Goal: Check status: Check status

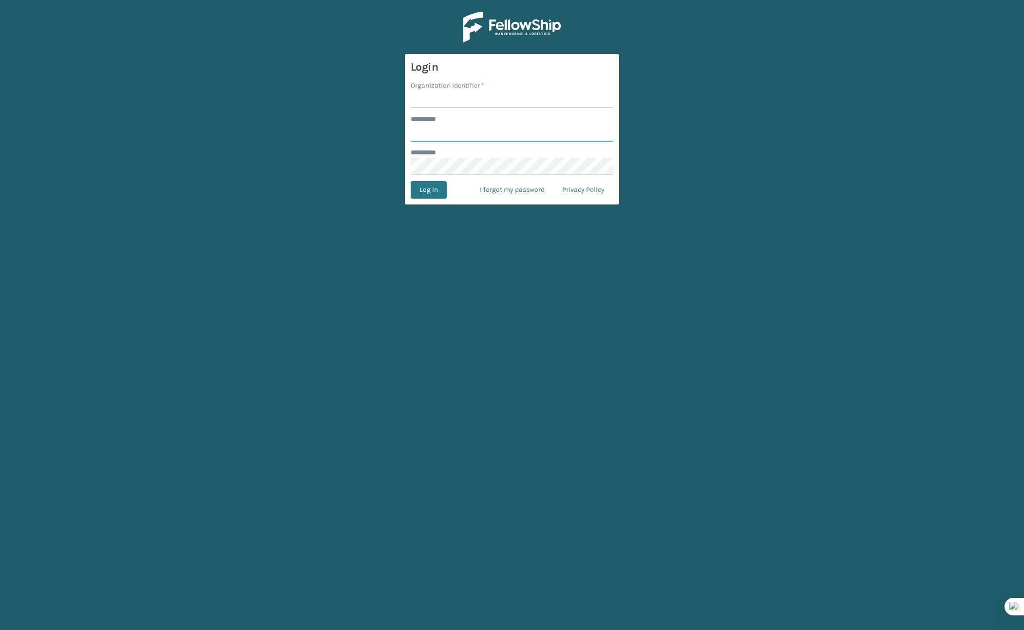
type input "*******"
click at [443, 106] on input "Organization Identifier *" at bounding box center [511, 100] width 203 height 18
type input "Brightech"
click at [435, 187] on button "Log In" at bounding box center [428, 190] width 36 height 18
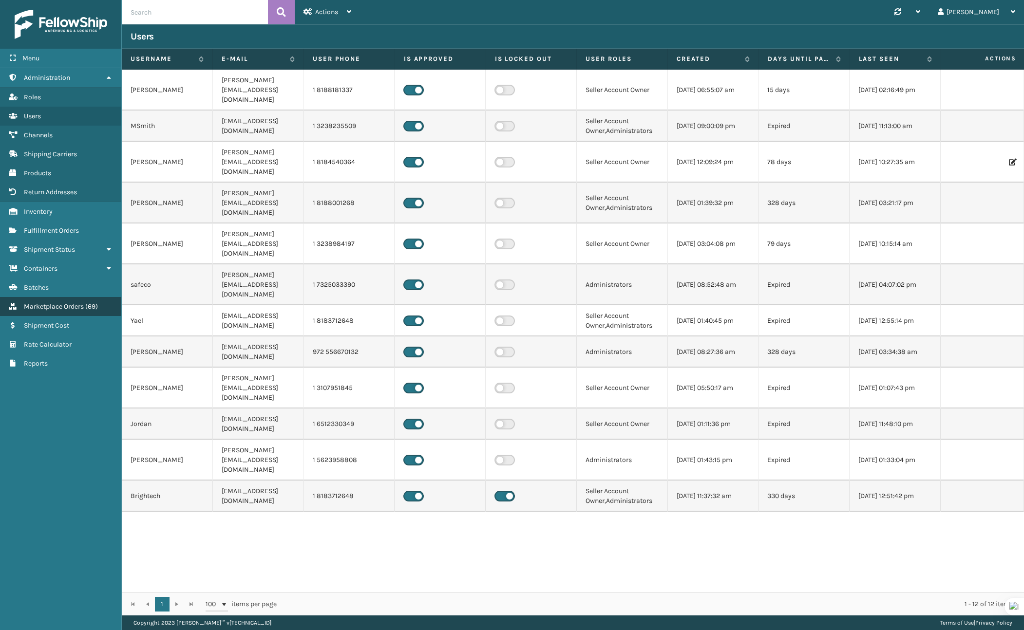
click at [54, 303] on span "Marketplace Orders" at bounding box center [54, 306] width 60 height 8
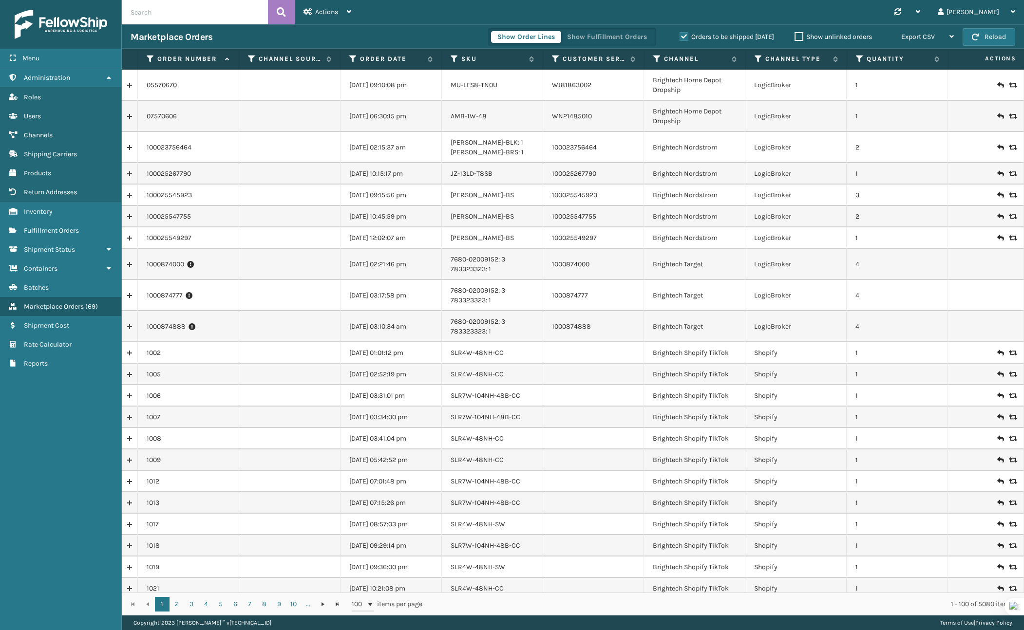
click at [182, 19] on input "text" at bounding box center [195, 12] width 146 height 24
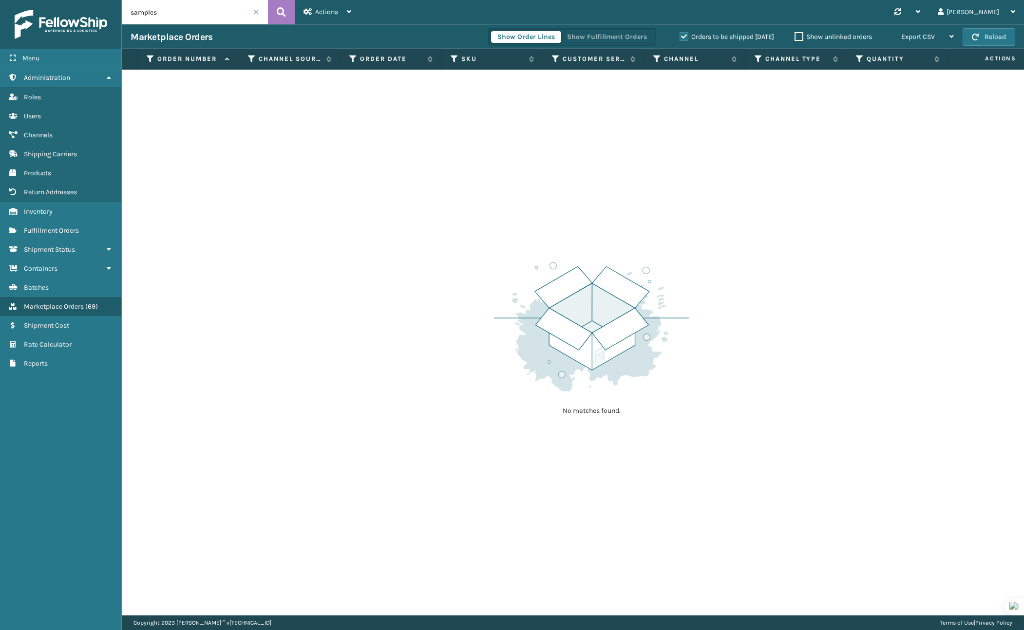
type input "samples"
click at [259, 12] on span at bounding box center [256, 12] width 6 height 6
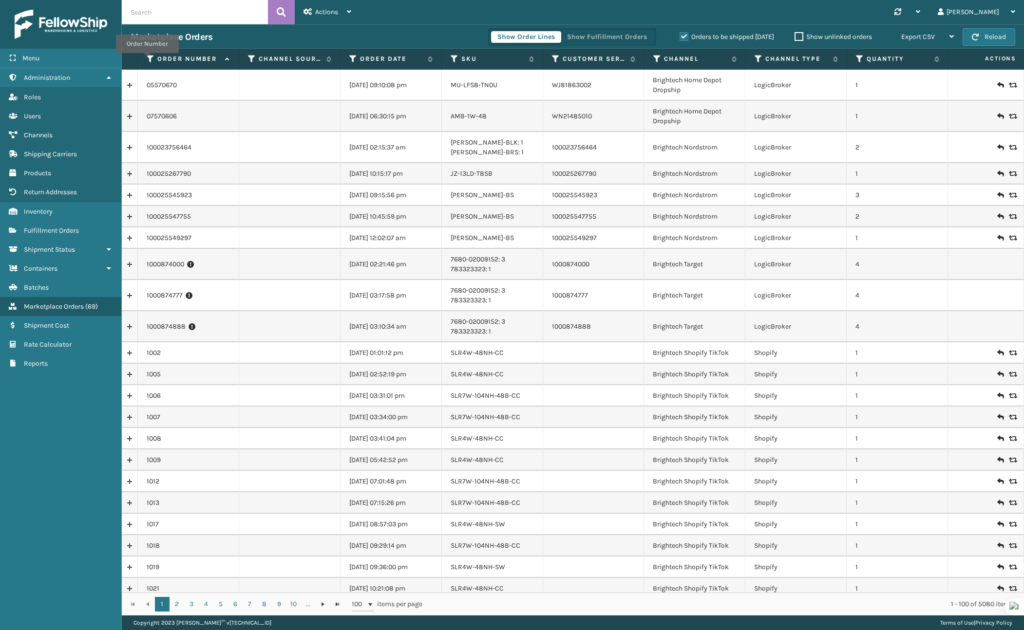
click at [147, 60] on icon at bounding box center [151, 59] width 8 height 9
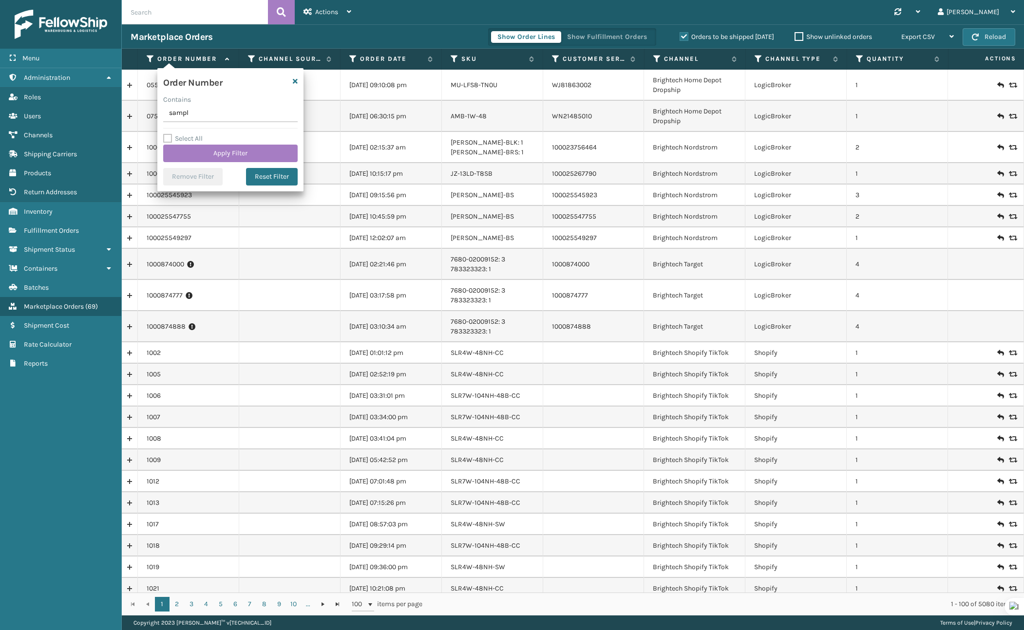
type input "sample"
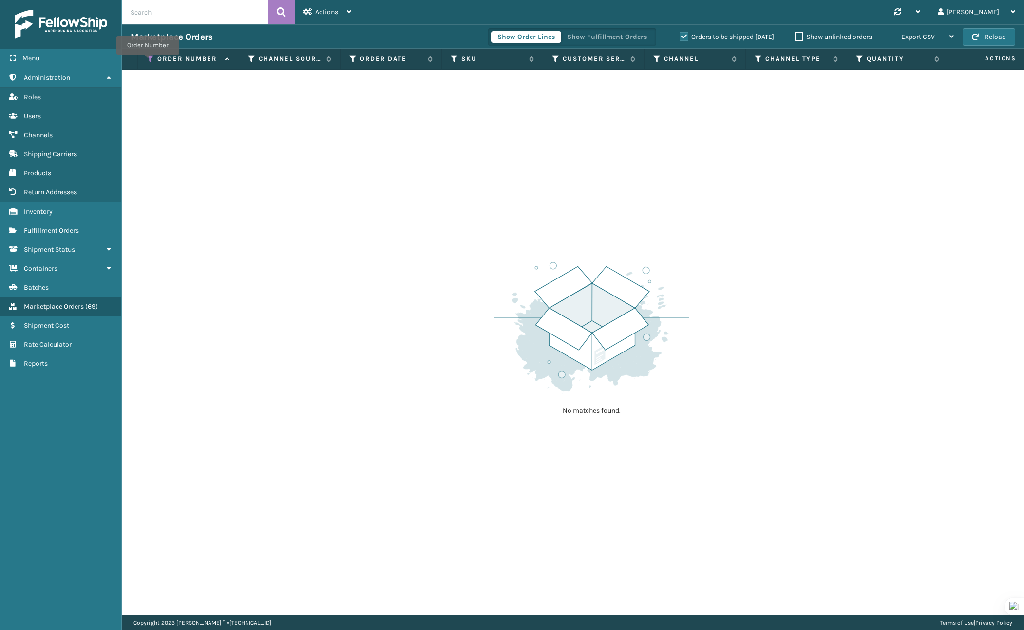
click at [148, 61] on icon at bounding box center [151, 59] width 8 height 9
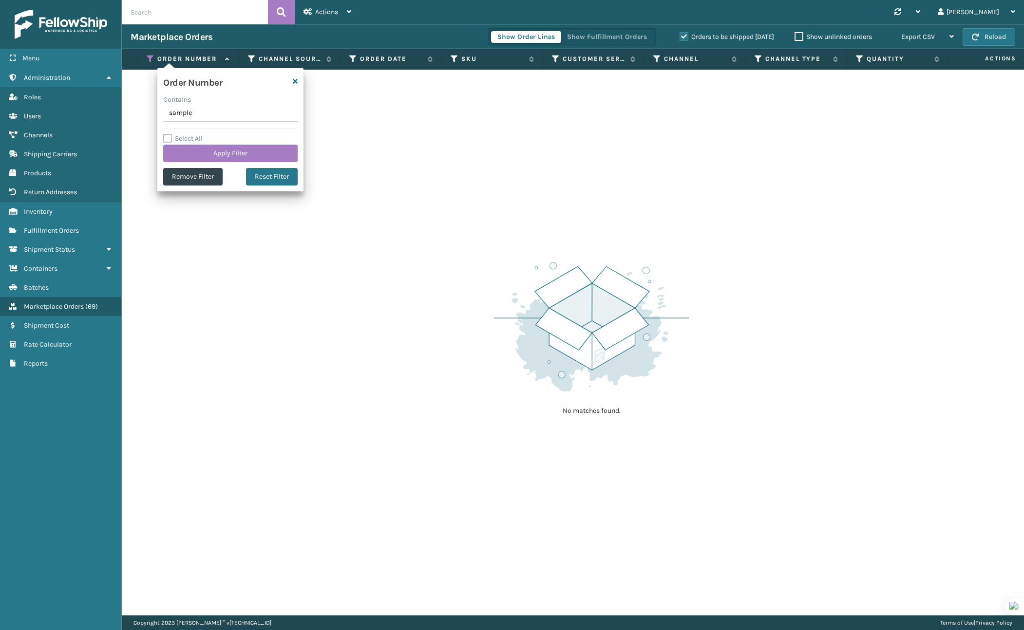
type input "samples"
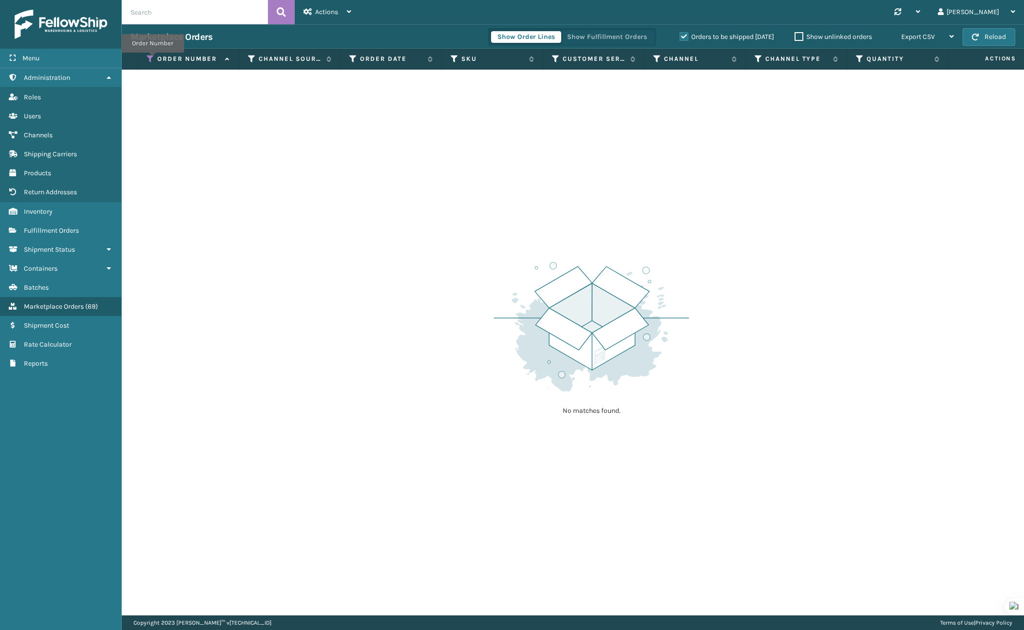
click at [152, 59] on icon at bounding box center [151, 59] width 8 height 9
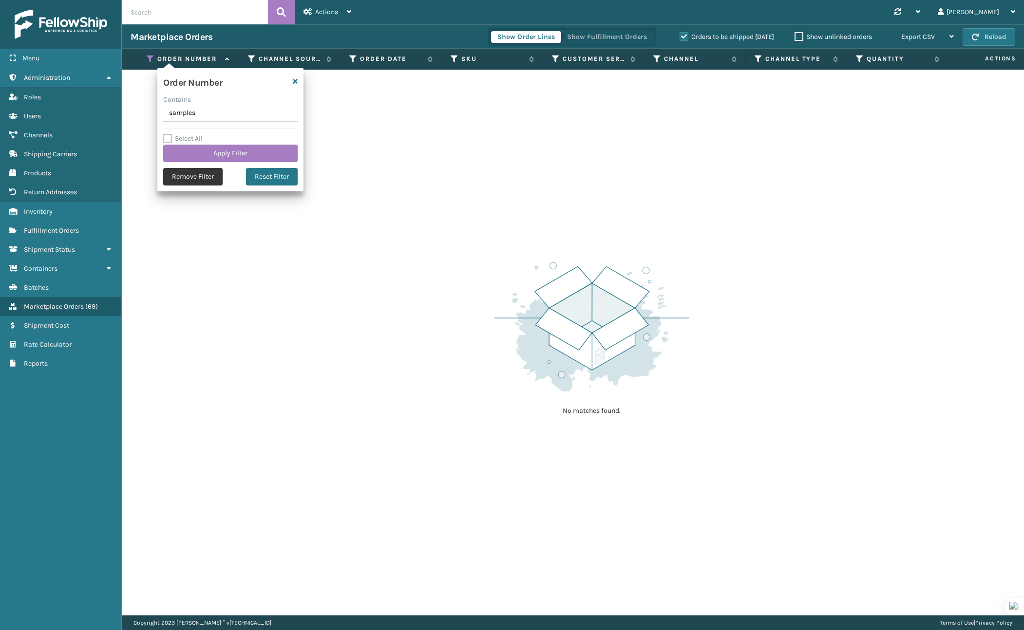
click at [198, 180] on button "Remove Filter" at bounding box center [192, 177] width 59 height 18
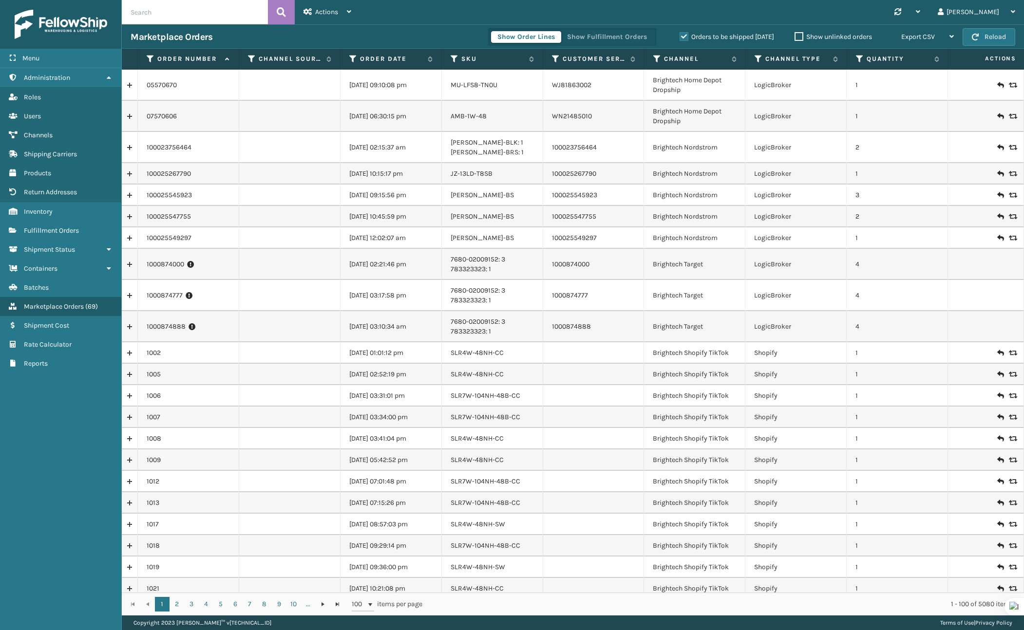
click at [680, 40] on label "Orders to be shipped [DATE]" at bounding box center [726, 37] width 94 height 8
click at [680, 37] on input "Orders to be shipped [DATE]" at bounding box center [679, 34] width 0 height 6
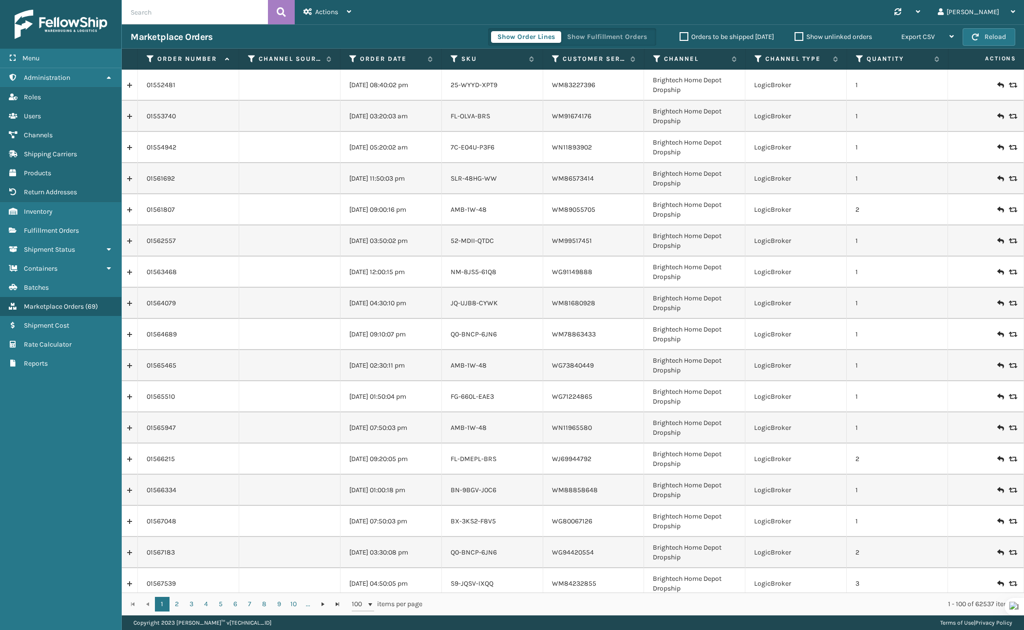
click at [195, 16] on input "text" at bounding box center [195, 12] width 146 height 24
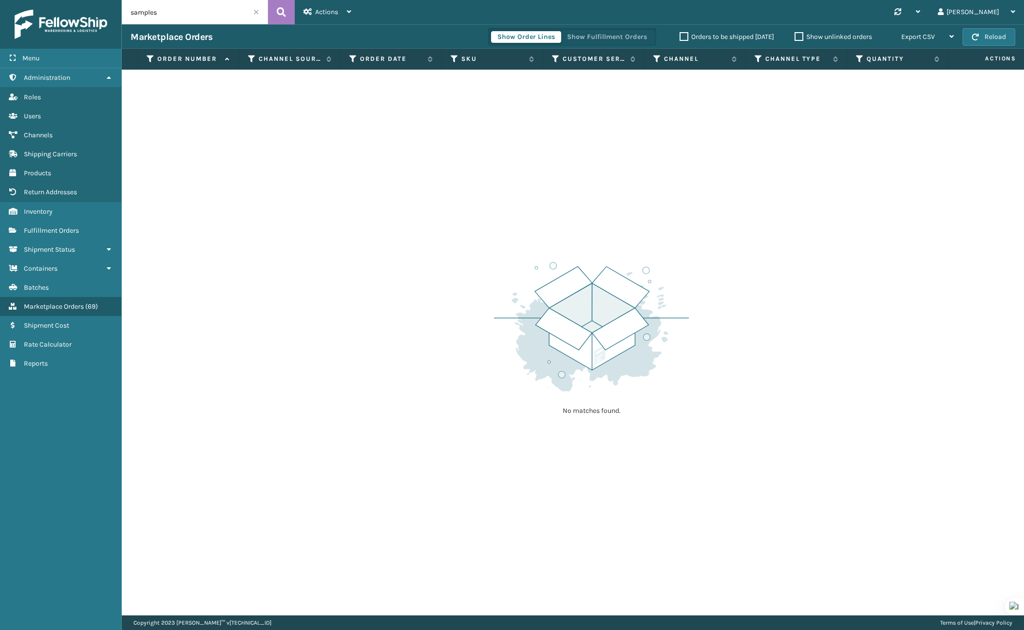
type input "samples"
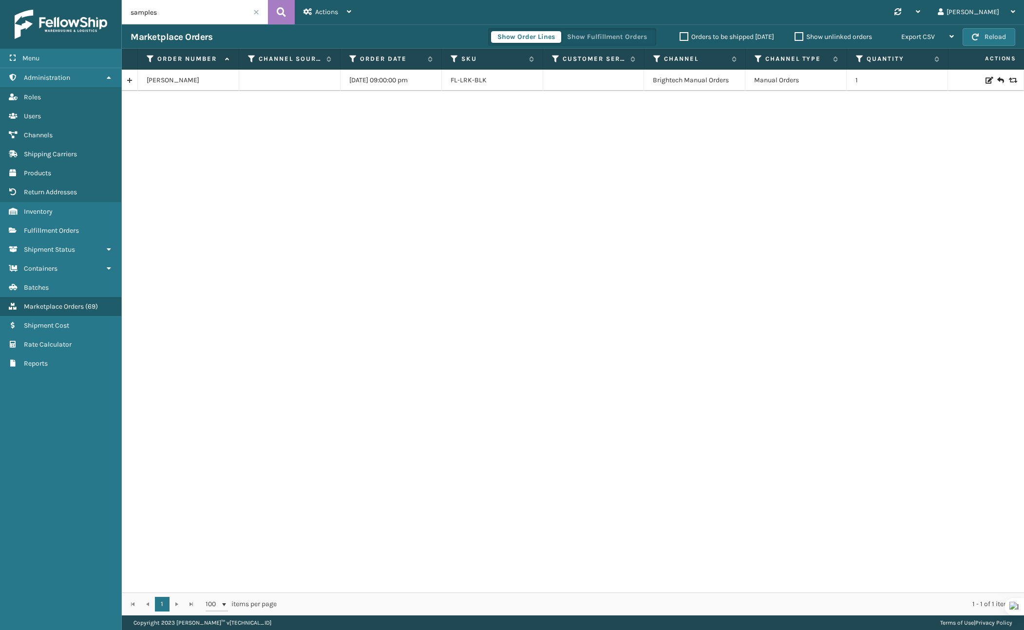
click at [254, 15] on input "samples" at bounding box center [195, 12] width 146 height 24
click at [256, 14] on span at bounding box center [256, 12] width 6 height 6
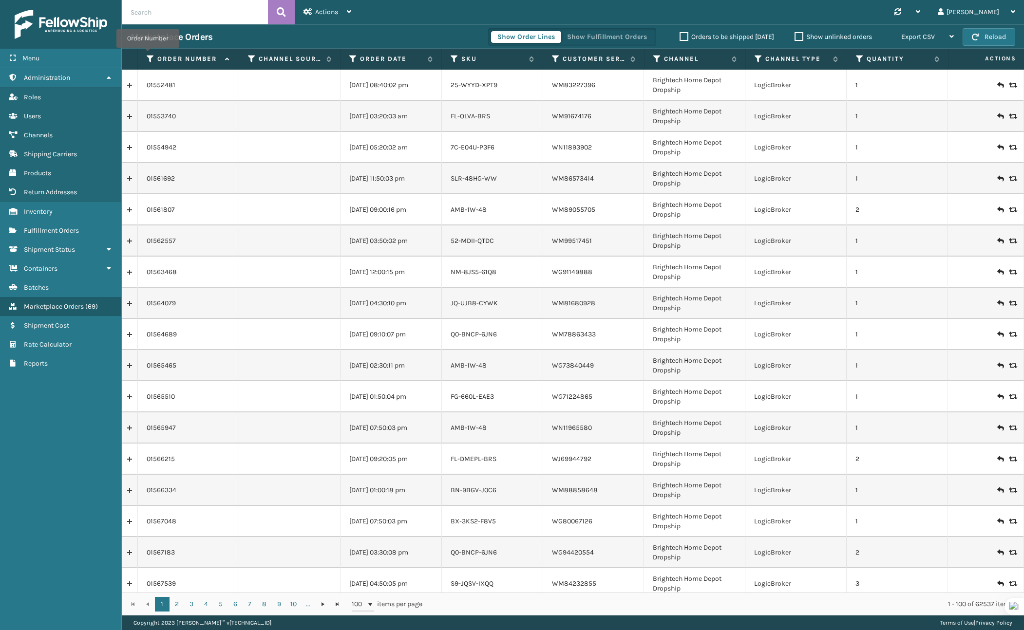
click at [148, 55] on icon at bounding box center [151, 59] width 8 height 9
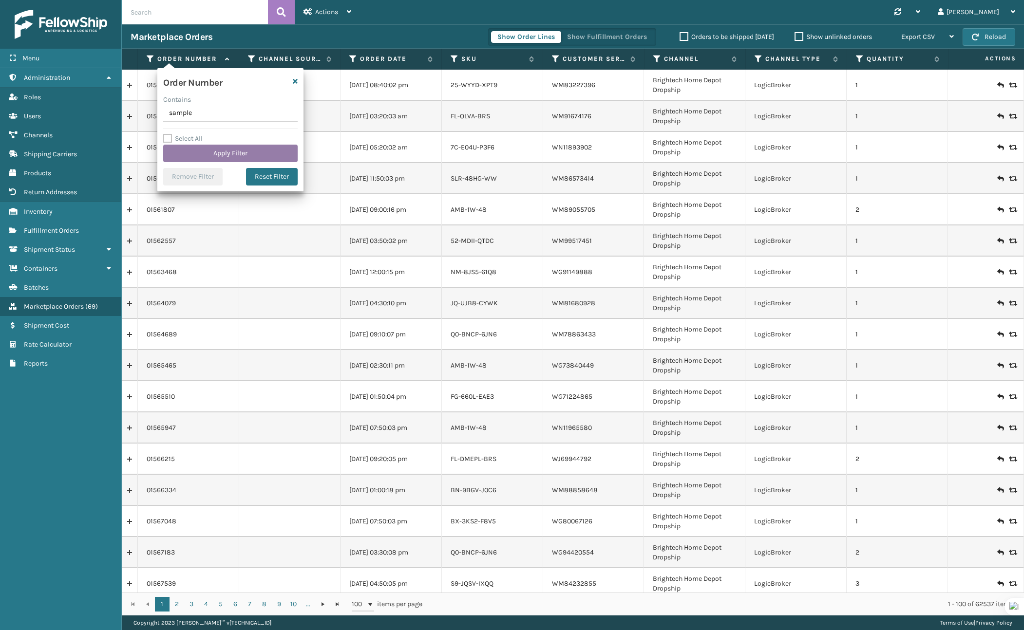
type input "sample"
click at [205, 158] on button "Apply Filter" at bounding box center [230, 154] width 134 height 18
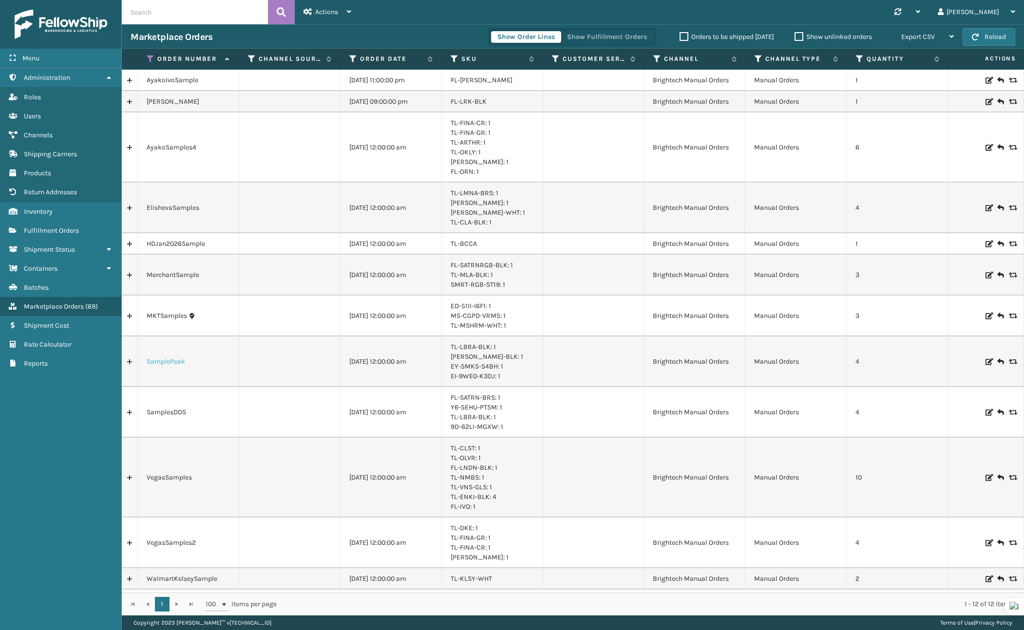
click at [172, 363] on link "SamplePeak" at bounding box center [166, 362] width 38 height 10
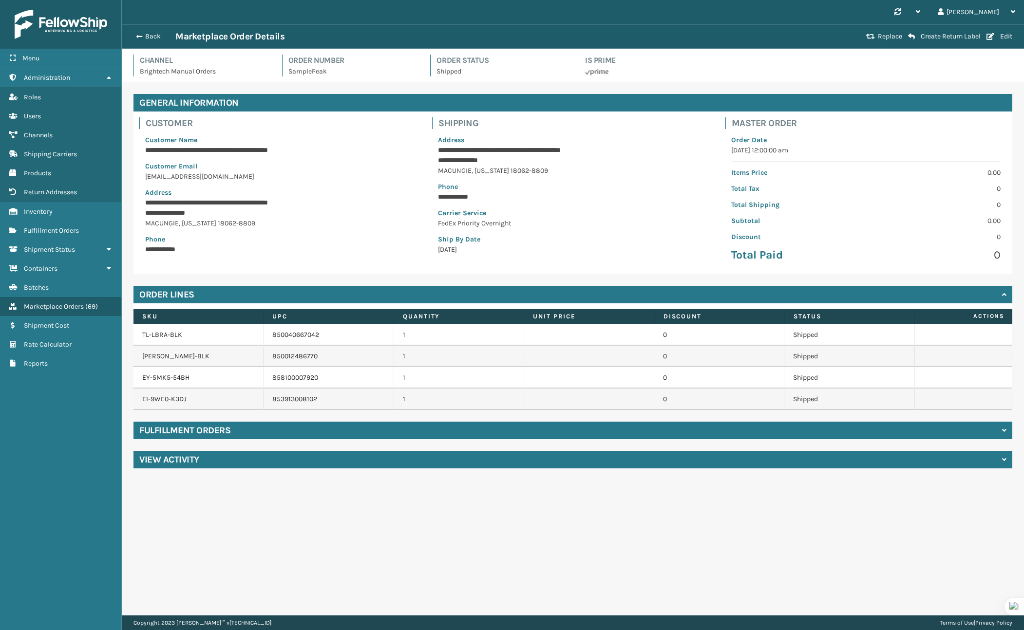
click at [287, 428] on div "Fulfillment Orders" at bounding box center [572, 431] width 878 height 18
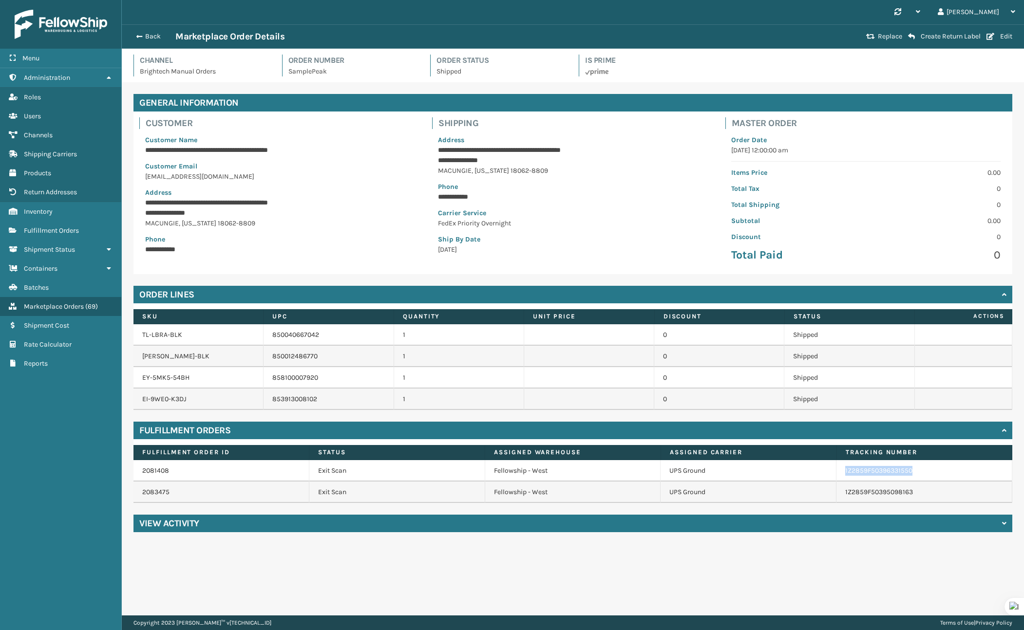
copy link "1Z2859F50396331550"
copy link "1Z2859F50395098163"
click at [884, 472] on link "1Z2859F50396331550" at bounding box center [878, 470] width 67 height 8
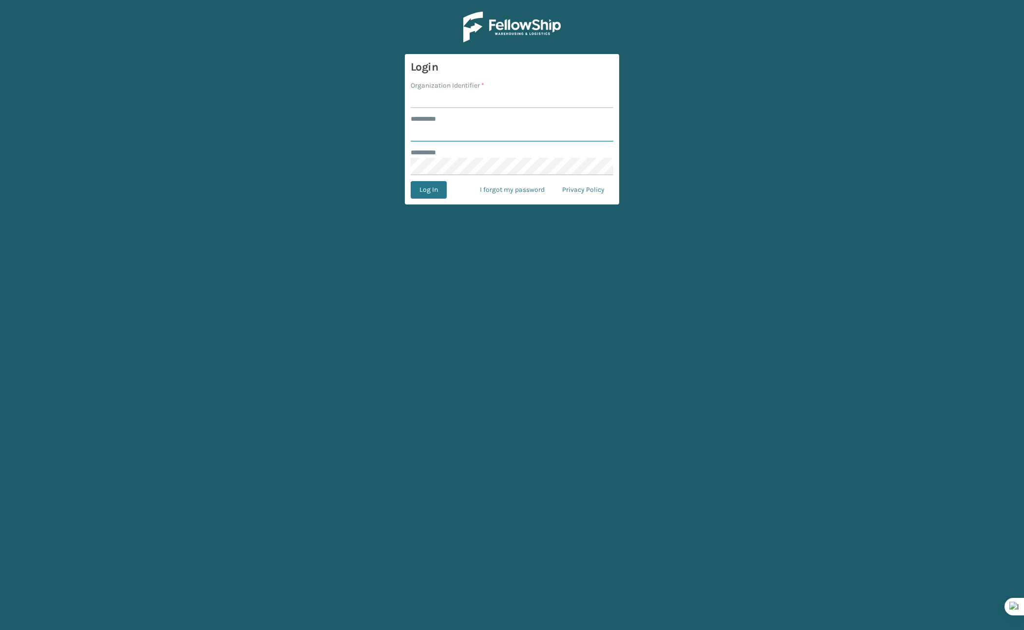
type input "*******"
click at [457, 93] on input "Organization Identifier *" at bounding box center [511, 100] width 203 height 18
type input "Brightech"
click at [424, 190] on button "Log In" at bounding box center [428, 190] width 36 height 18
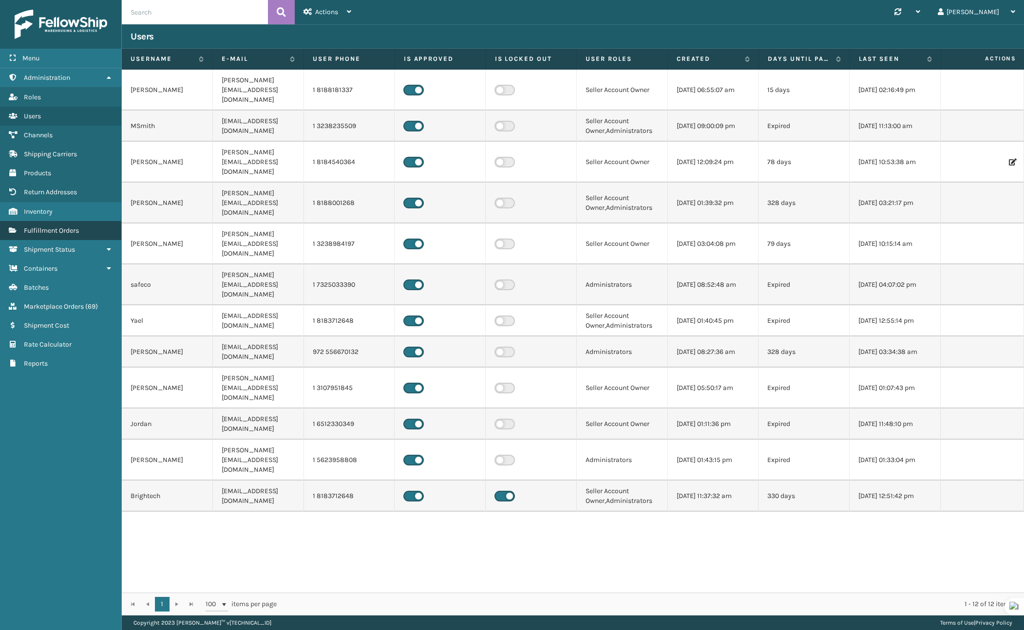
click at [75, 227] on span "Fulfillment Orders" at bounding box center [51, 230] width 55 height 8
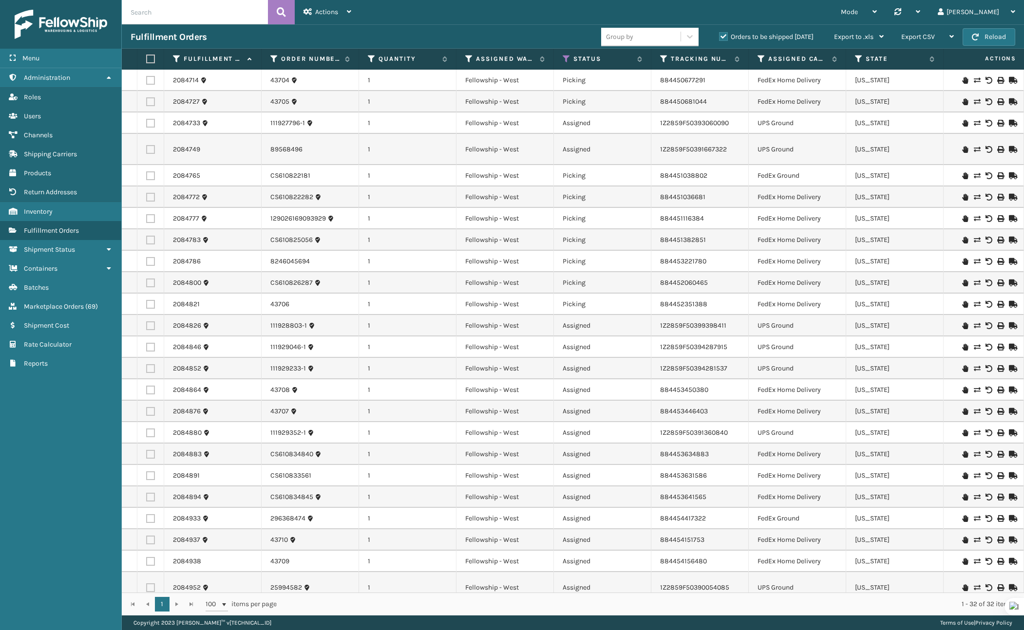
click at [168, 14] on input "text" at bounding box center [195, 12] width 146 height 24
paste input "295957029"
type input "295957029"
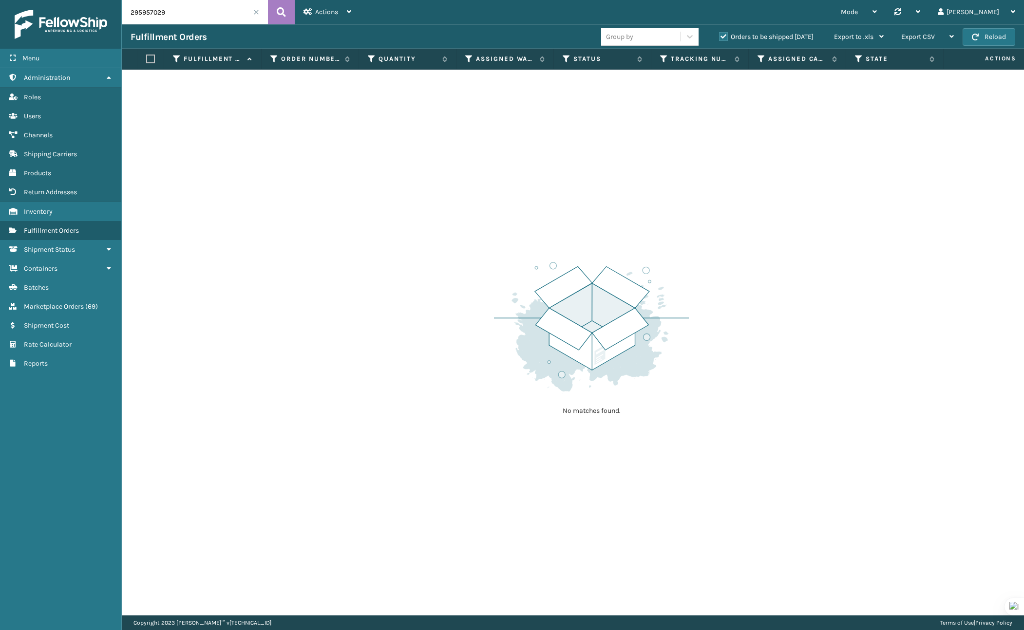
click at [722, 34] on label "Orders to be shipped [DATE]" at bounding box center [766, 37] width 94 height 8
click at [719, 34] on input "Orders to be shipped [DATE]" at bounding box center [719, 34] width 0 height 6
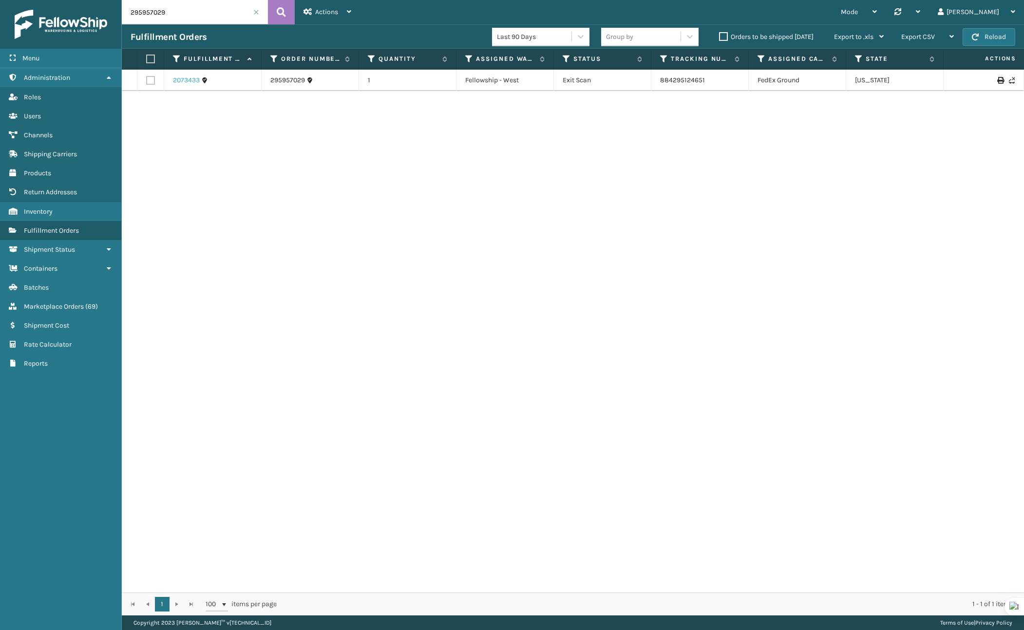
click at [181, 77] on link "2073433" at bounding box center [186, 80] width 27 height 10
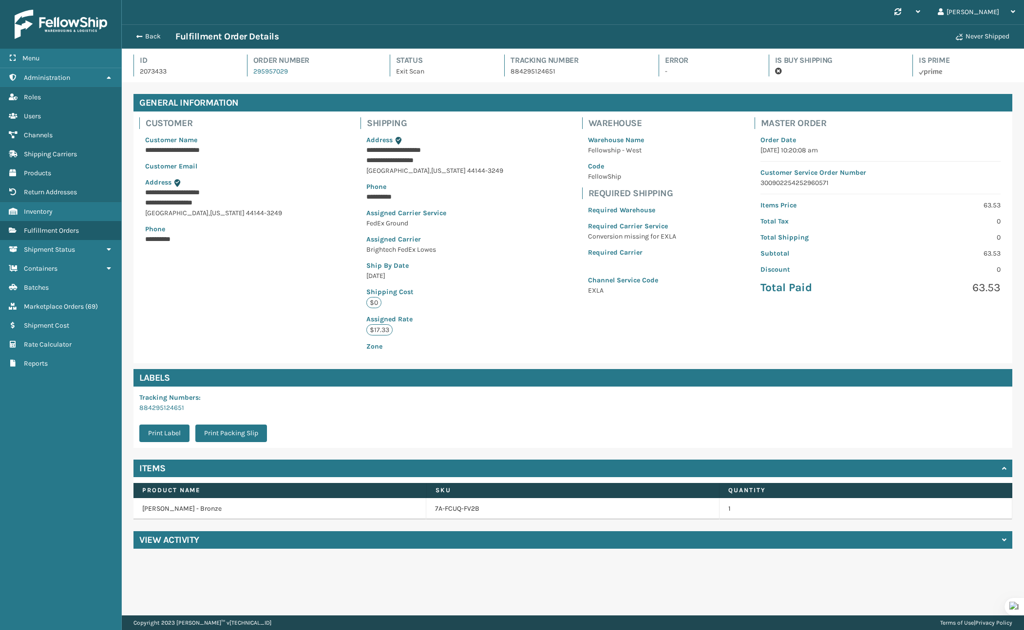
scroll to position [23, 902]
click at [546, 74] on p "884295124651" at bounding box center [575, 71] width 130 height 10
copy p "884295124651"
click at [142, 37] on button "Back" at bounding box center [152, 36] width 45 height 9
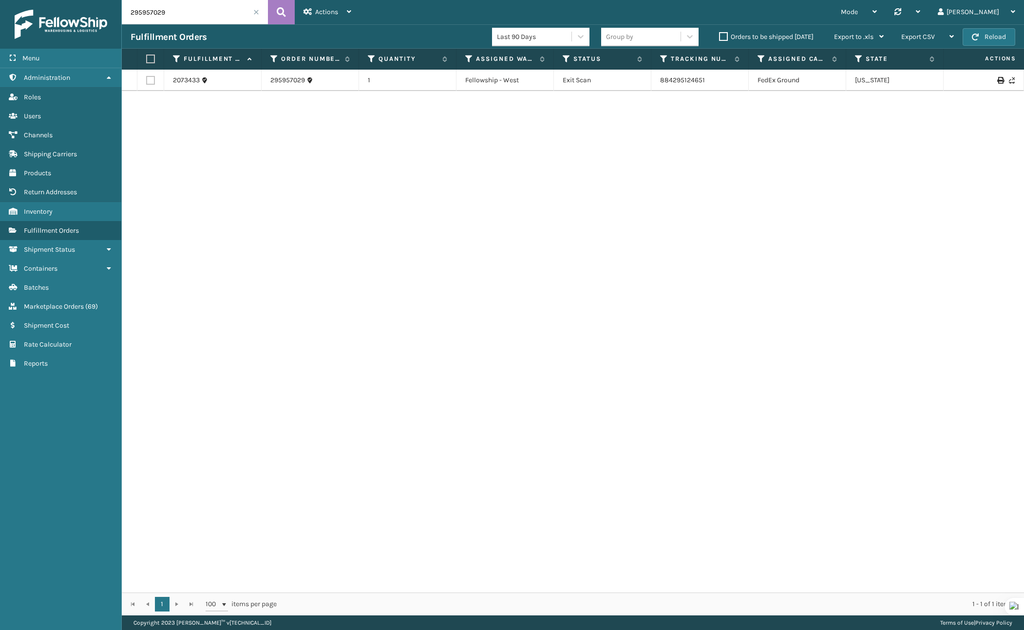
click at [226, 11] on input "295957029" at bounding box center [195, 12] width 146 height 24
click at [225, 11] on input "295957029" at bounding box center [195, 12] width 146 height 24
paste input "5916136"
type input "25916136"
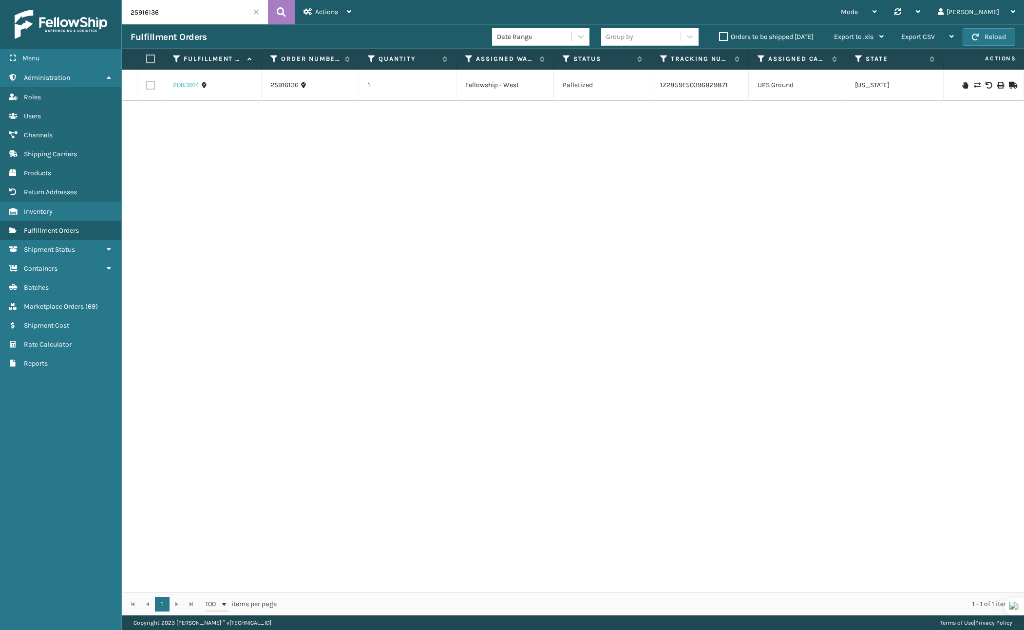
click at [186, 85] on link "2083914" at bounding box center [186, 85] width 26 height 10
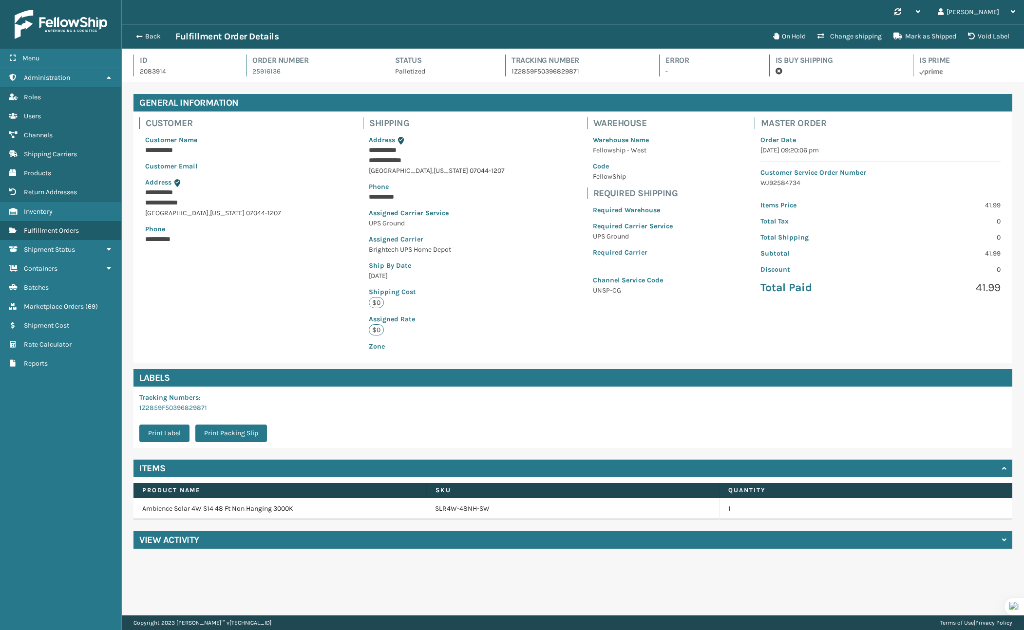
scroll to position [23, 902]
